Goal: Task Accomplishment & Management: Use online tool/utility

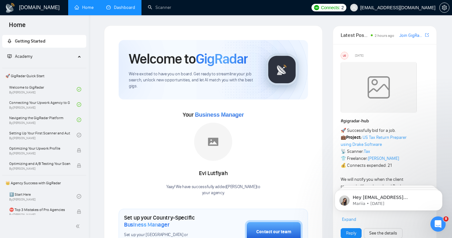
click at [117, 8] on link "Dashboard" at bounding box center [120, 7] width 29 height 5
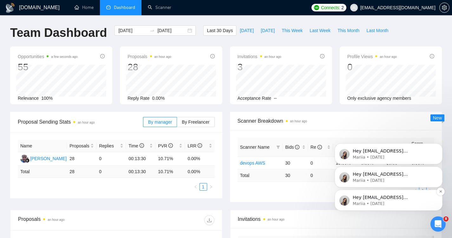
click at [365, 205] on p "Mariia • [DATE]" at bounding box center [394, 204] width 82 height 6
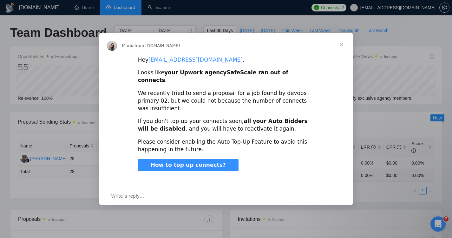
click at [339, 51] on span "Close" at bounding box center [341, 44] width 23 height 23
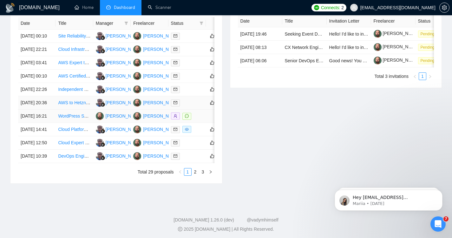
scroll to position [236, 0]
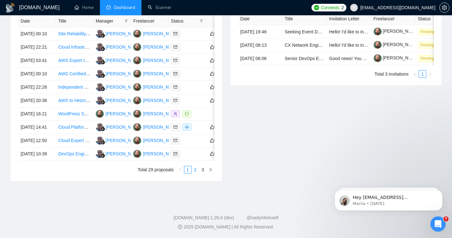
click at [195, 173] on link "2" at bounding box center [195, 169] width 7 height 7
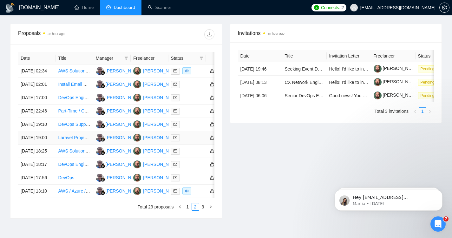
scroll to position [288, 0]
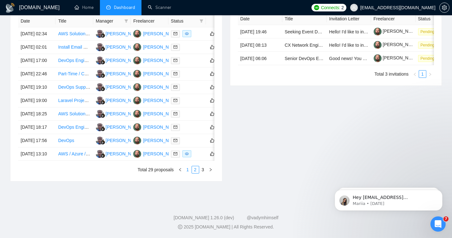
click at [188, 171] on link "1" at bounding box center [187, 169] width 7 height 7
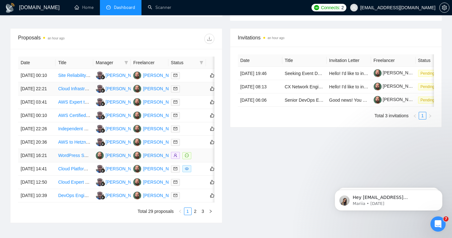
scroll to position [174, 0]
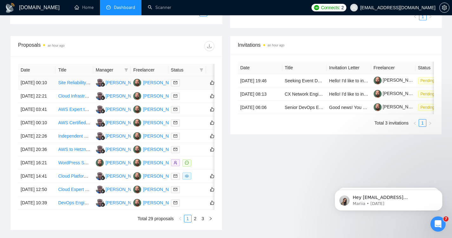
click at [69, 85] on link "Site Reliability / DevOps" at bounding box center [82, 82] width 48 height 5
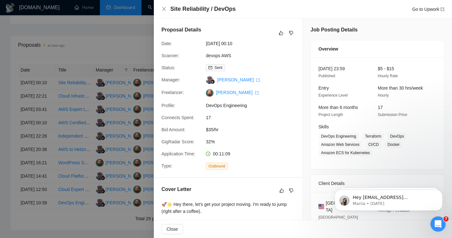
click at [130, 134] on div at bounding box center [226, 119] width 452 height 238
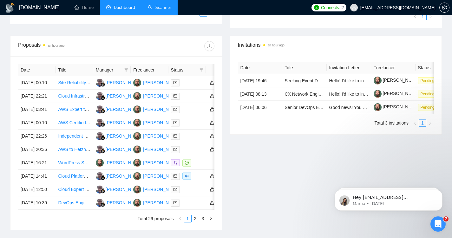
click at [154, 6] on link "Scanner" at bounding box center [159, 7] width 23 height 5
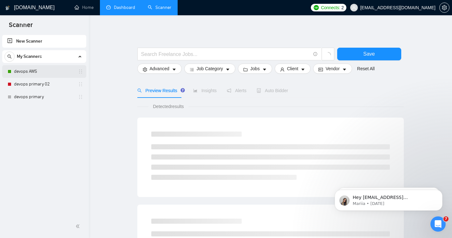
click at [16, 72] on link "devops AWS" at bounding box center [44, 71] width 60 height 13
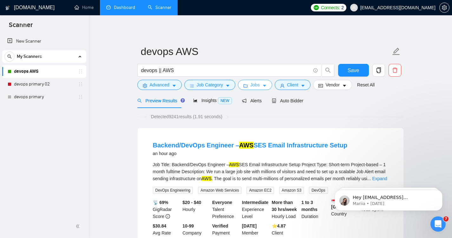
click at [255, 86] on span "Jobs" at bounding box center [255, 84] width 10 height 7
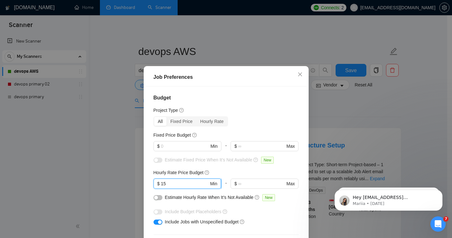
drag, startPoint x: 161, startPoint y: 182, endPoint x: 164, endPoint y: 182, distance: 3.8
click at [164, 182] on input "15" at bounding box center [185, 183] width 48 height 7
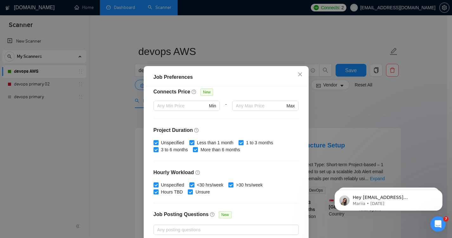
scroll to position [191, 0]
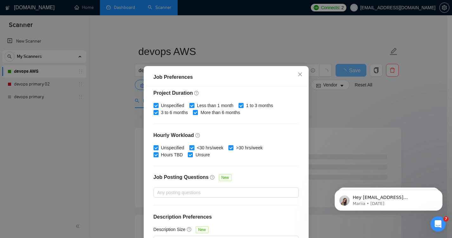
type input "16"
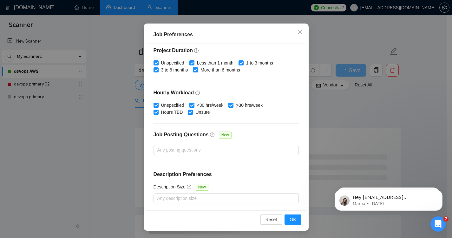
scroll to position [43, 0]
drag, startPoint x: 449, startPoint y: 151, endPoint x: 4, endPoint y: 2, distance: 468.9
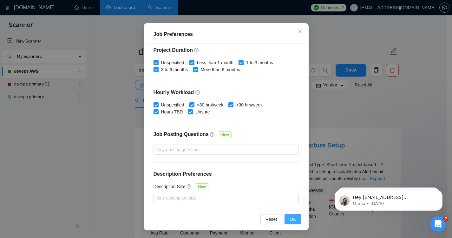
click at [292, 218] on span "OK" at bounding box center [293, 218] width 6 height 7
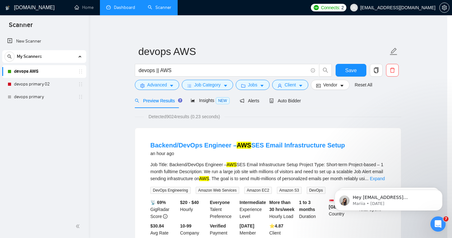
scroll to position [15, 0]
